Goal: Complete application form

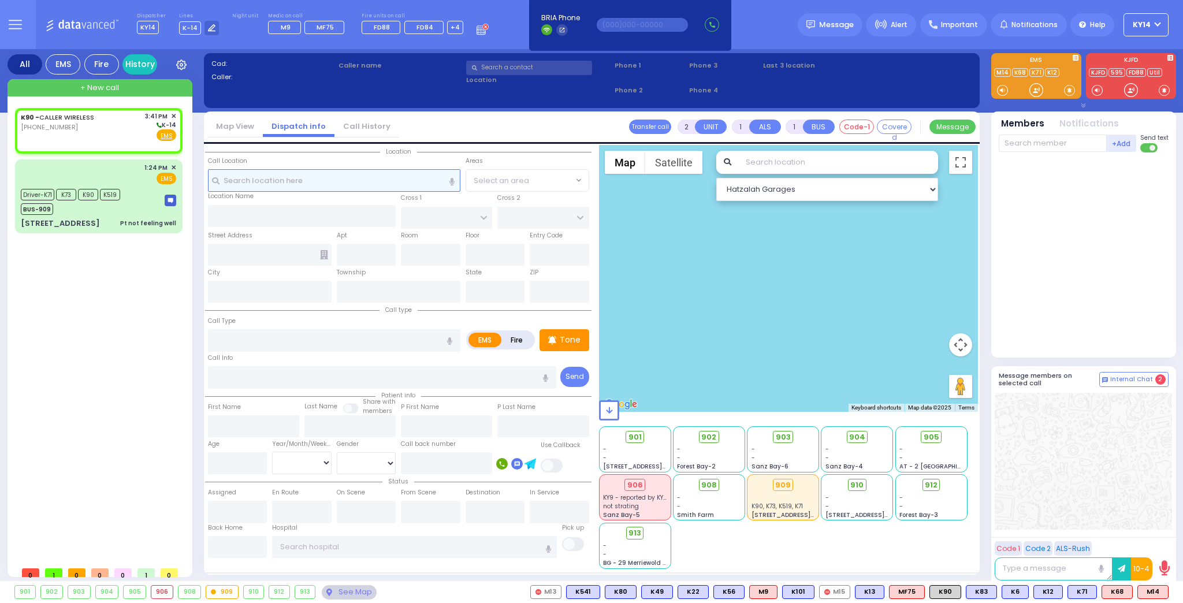
select select
radio input "true"
select select
type input "15:41"
select select "Hatzalah Garages"
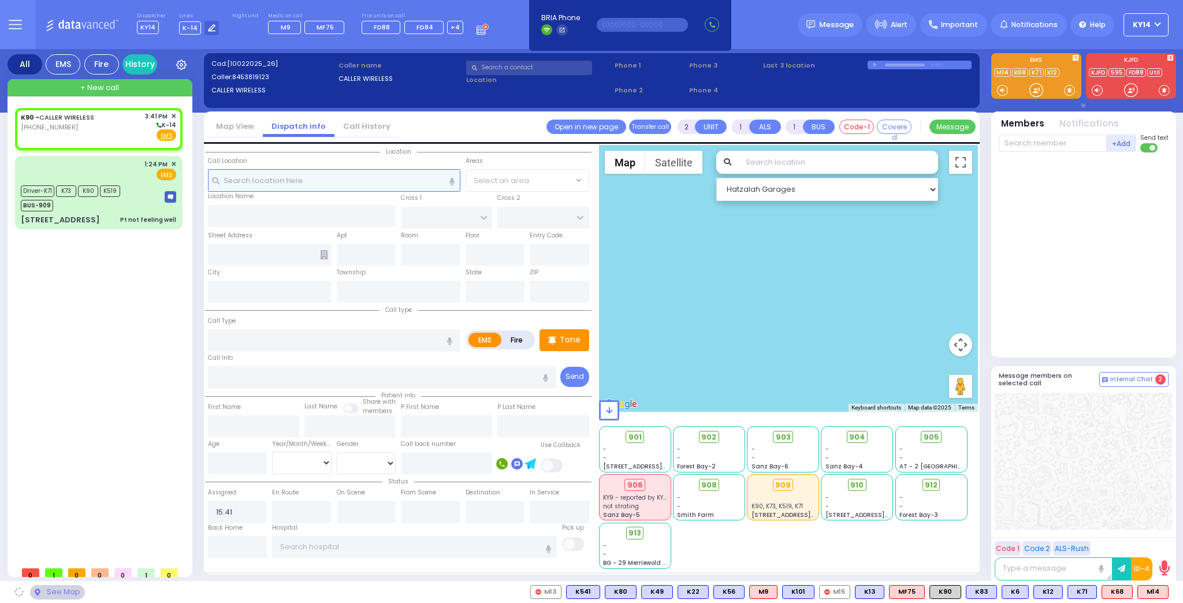
select select
radio input "true"
select select
select select "Hatzalah Garages"
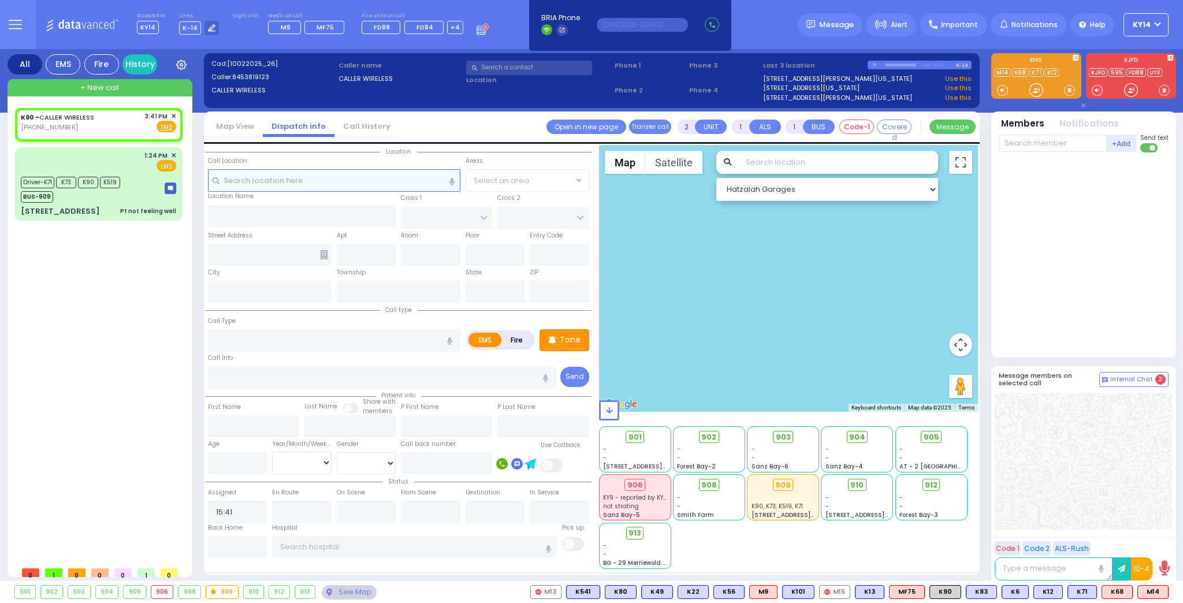
select select
radio input "true"
select select
select select "Hatzalah Garages"
